Goal: Task Accomplishment & Management: Use online tool/utility

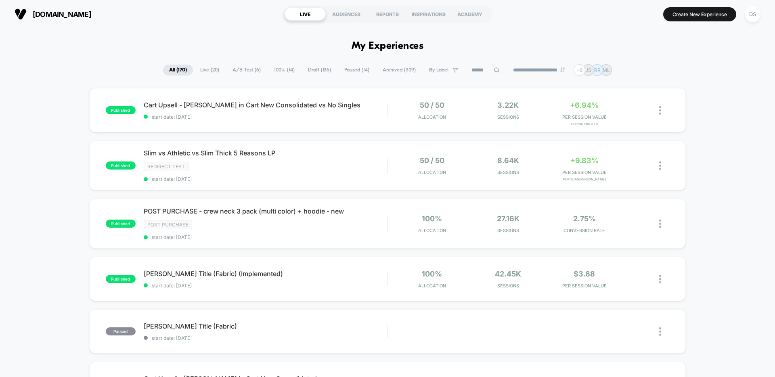
click at [208, 71] on span "Live ( 20 )" at bounding box center [209, 70] width 31 height 11
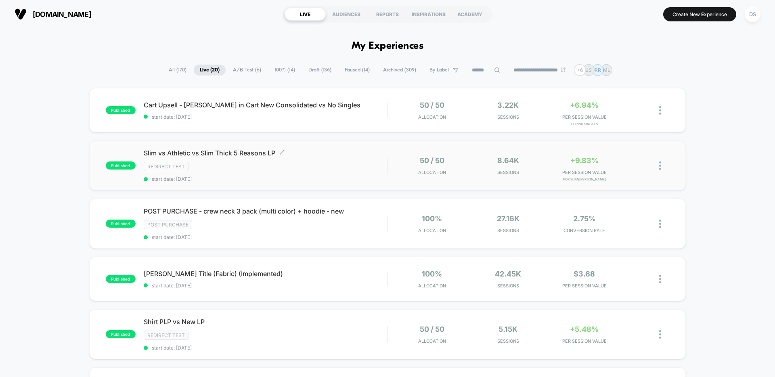
click at [222, 157] on span "Slim vs Athletic vs Slim Thick 5 Reasons LP Click to edit experience details" at bounding box center [265, 153] width 243 height 8
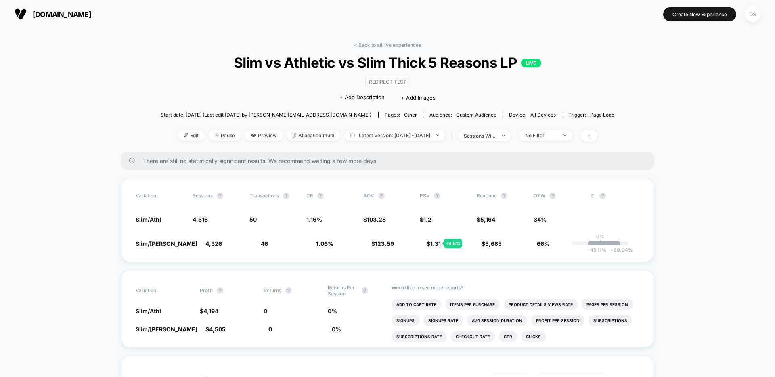
click at [188, 128] on div "< Back to all live experiences Slim vs Athletic vs Slim Thick 5 Reasons LP LIVE…" at bounding box center [388, 97] width 454 height 110
click at [178, 134] on span "Edit" at bounding box center [191, 135] width 27 height 11
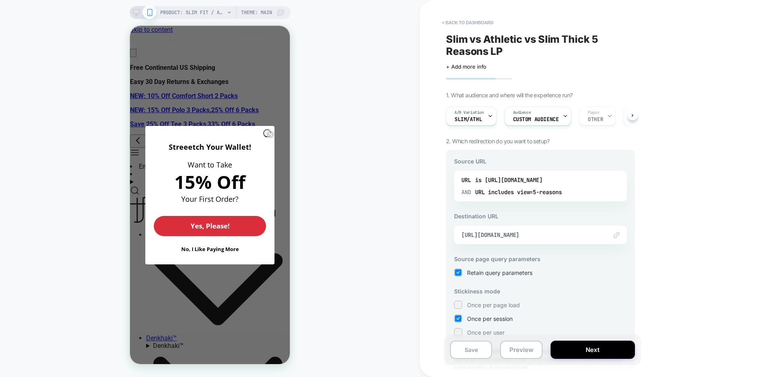
scroll to position [0, 25]
click at [478, 23] on button "< back to dashboard" at bounding box center [467, 22] width 59 height 13
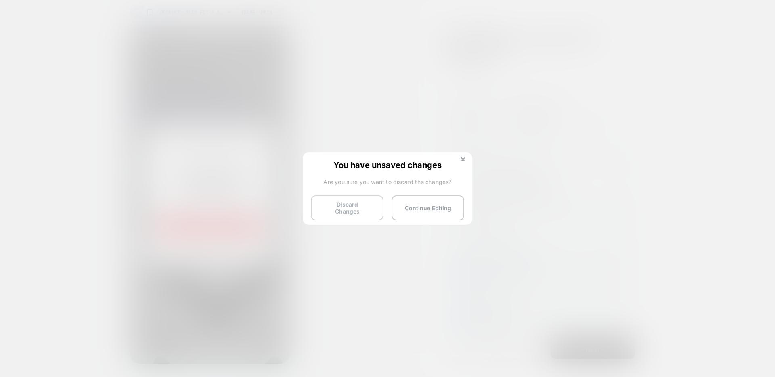
click at [349, 210] on button "Discard Changes" at bounding box center [347, 207] width 73 height 25
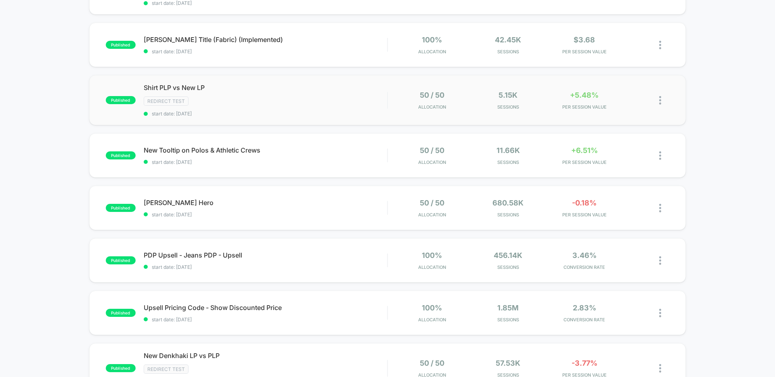
scroll to position [249, 0]
